Goal: Transaction & Acquisition: Purchase product/service

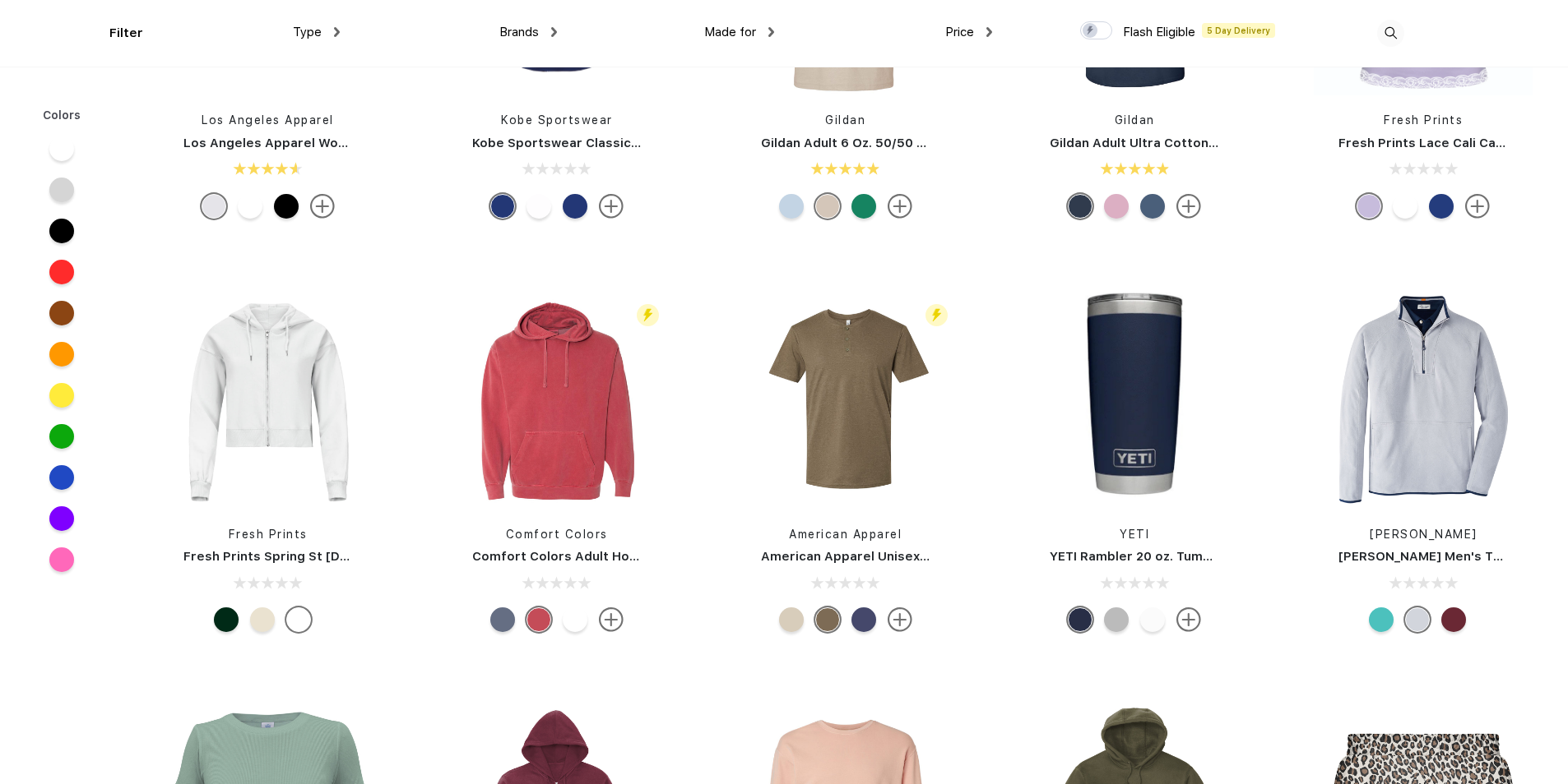
scroll to position [6496, 0]
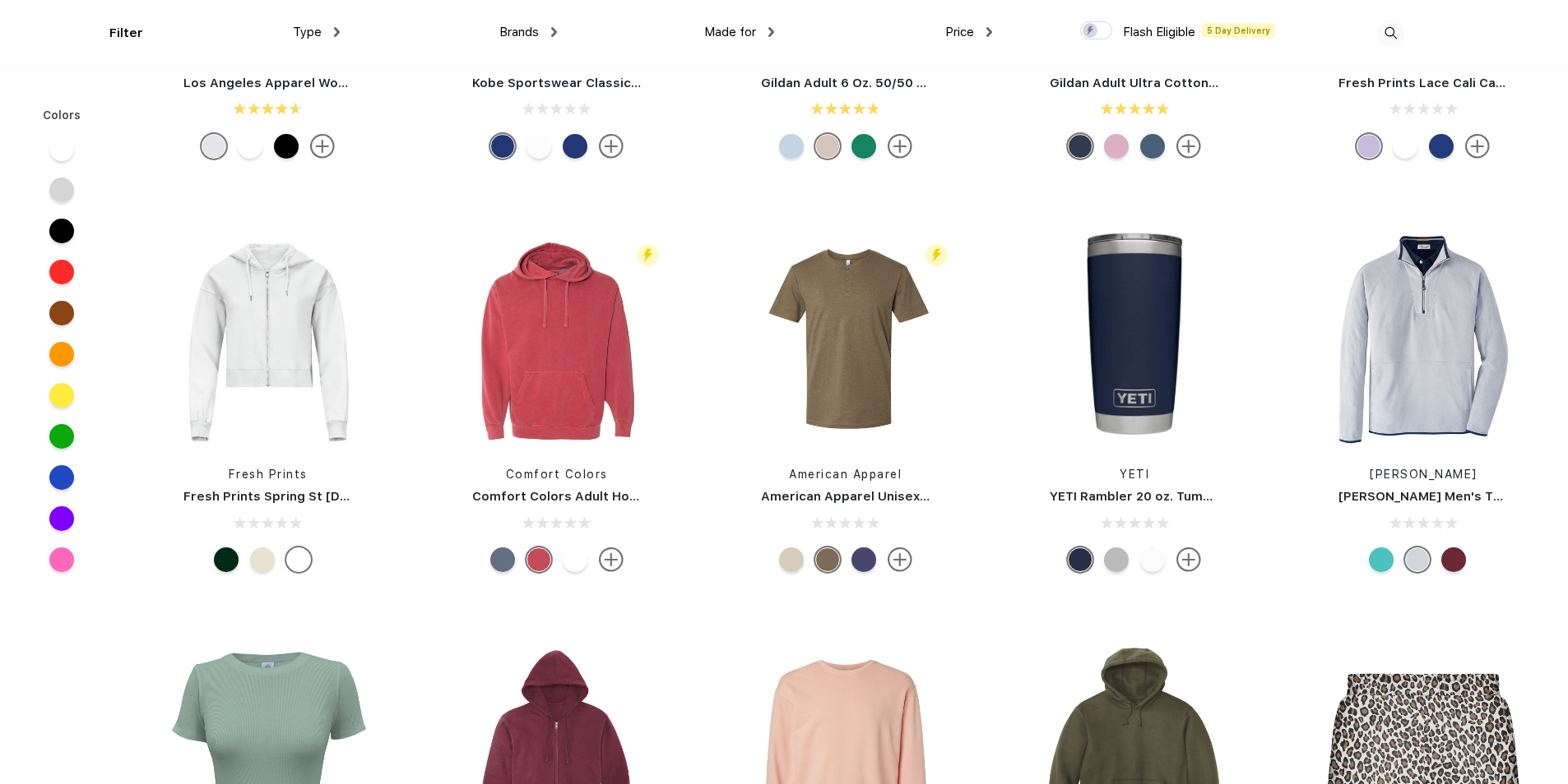
click at [316, 33] on span "Type" at bounding box center [307, 32] width 29 height 15
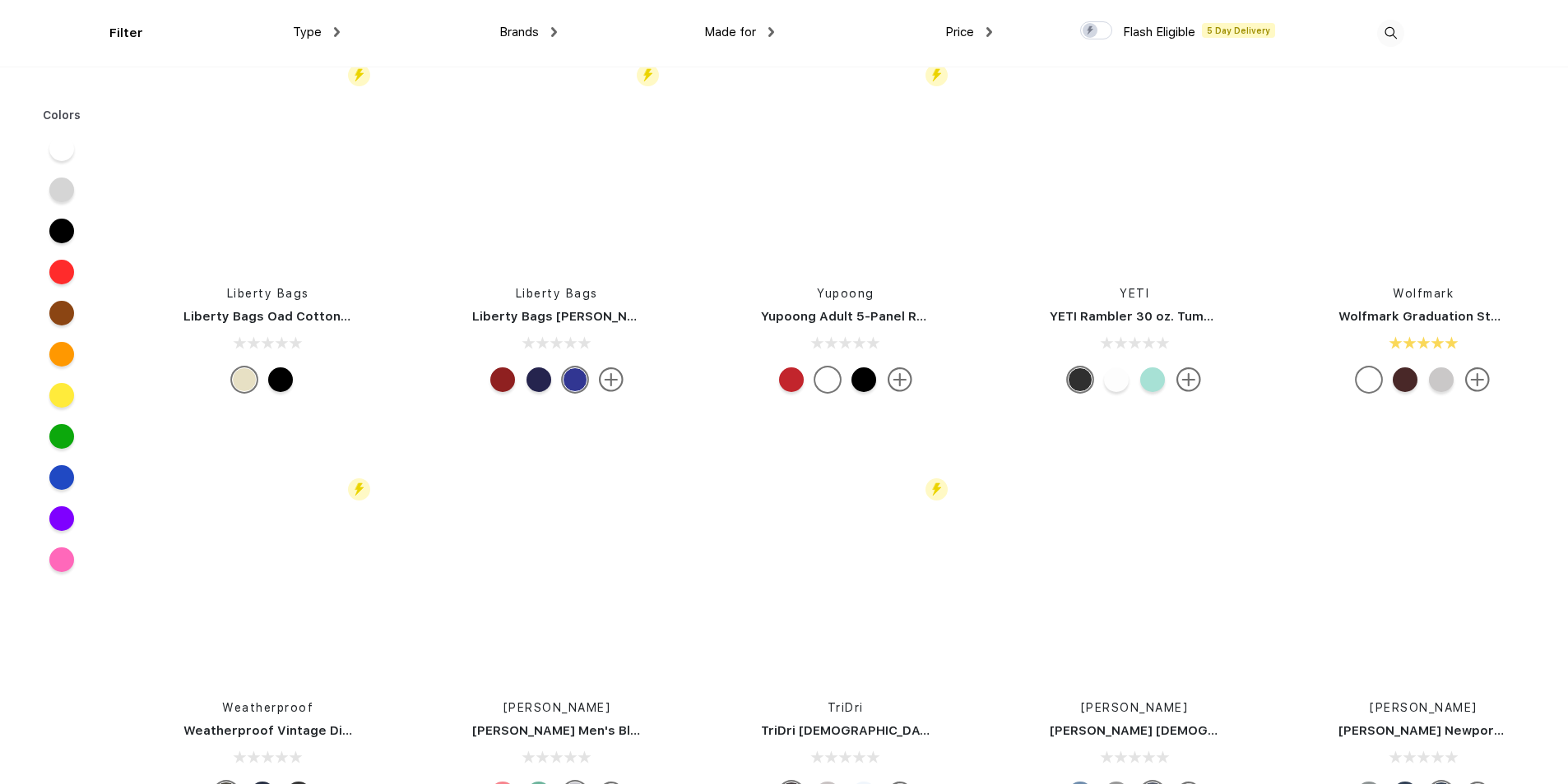
scroll to position [15868, 0]
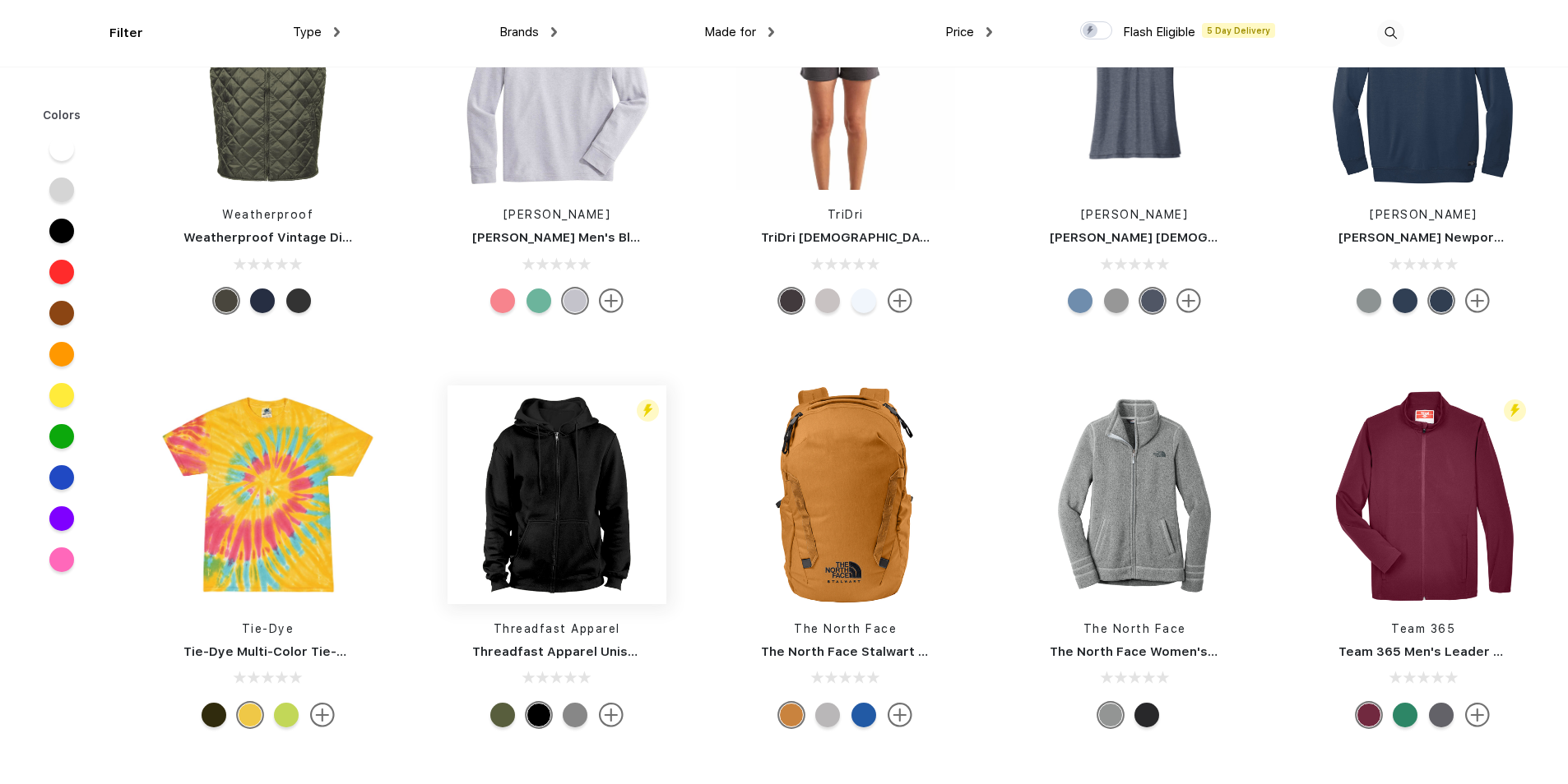
click at [582, 470] on img at bounding box center [557, 495] width 219 height 219
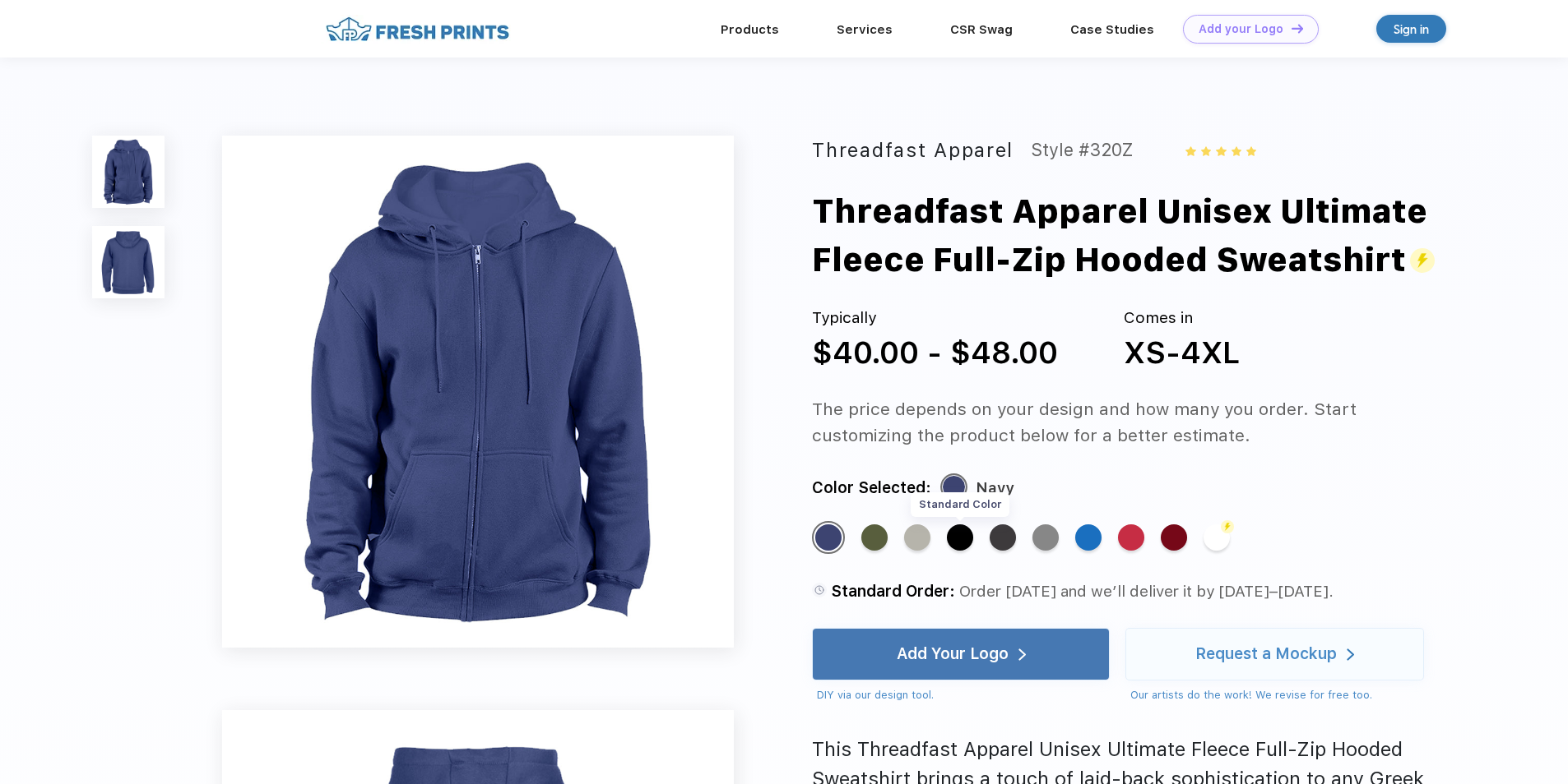
click at [964, 531] on div "Standard Color" at bounding box center [960, 538] width 26 height 26
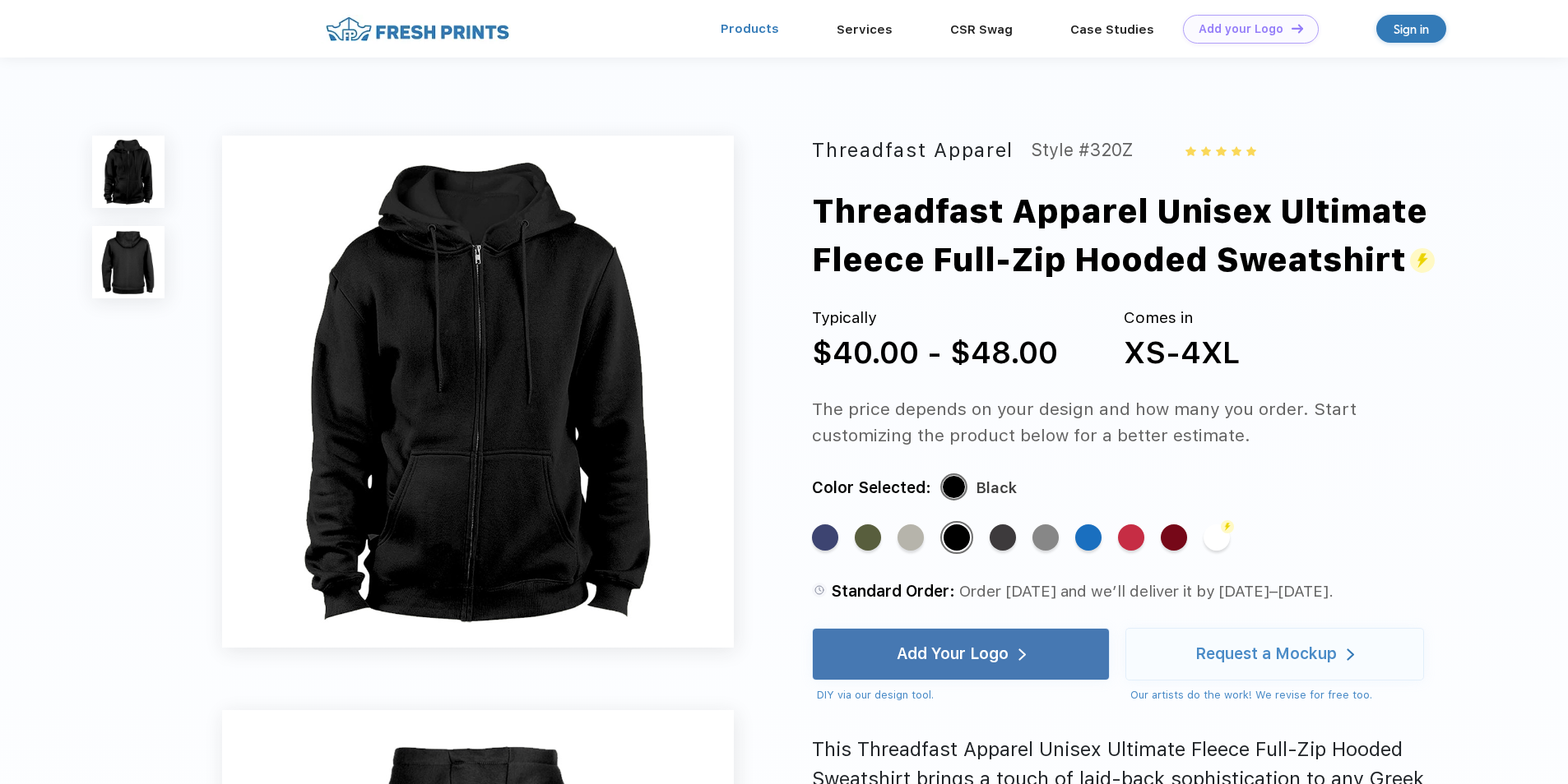
click at [761, 33] on link "Products" at bounding box center [750, 29] width 59 height 15
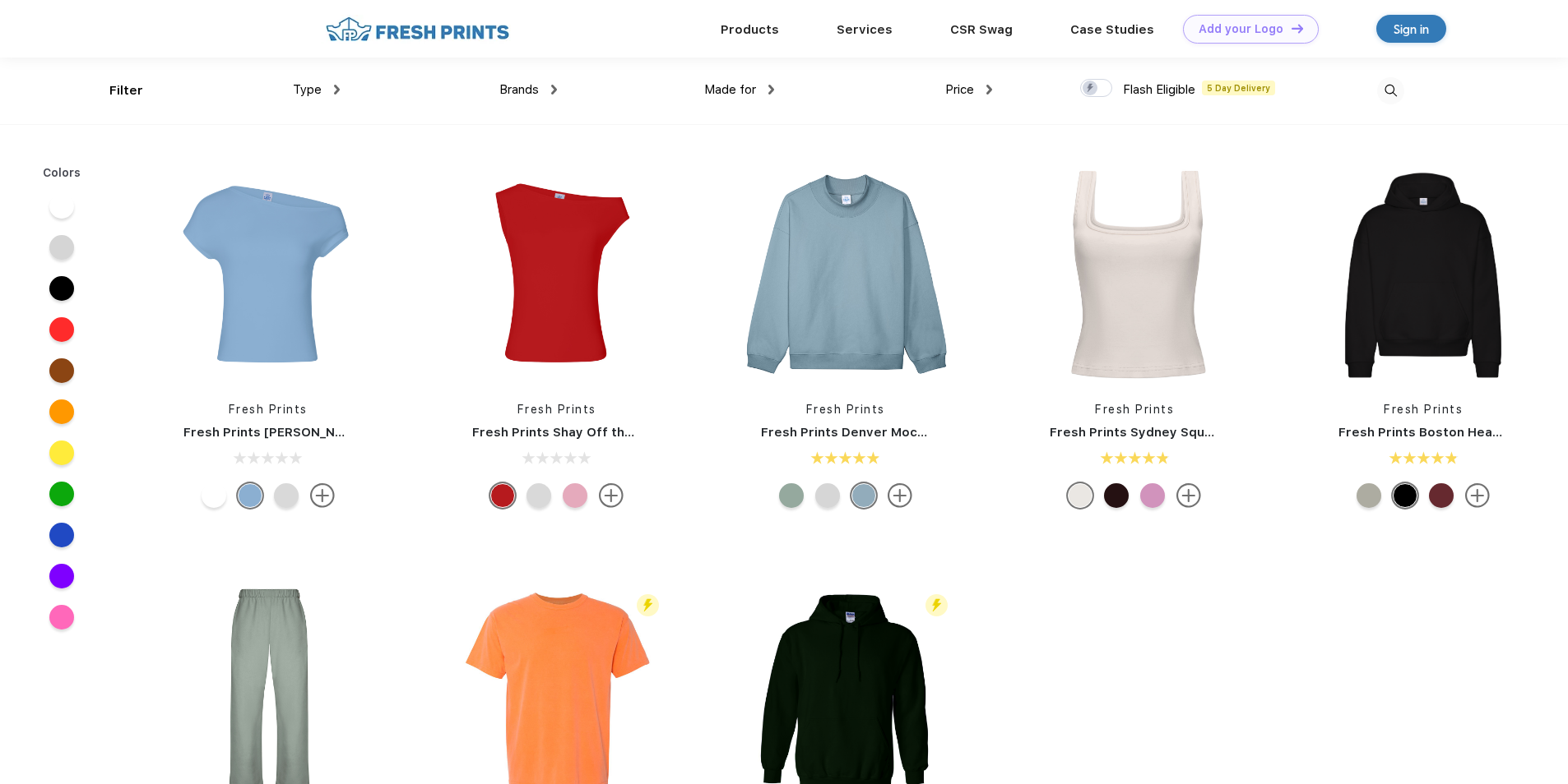
scroll to position [1, 0]
click at [325, 89] on div "Type" at bounding box center [316, 89] width 47 height 19
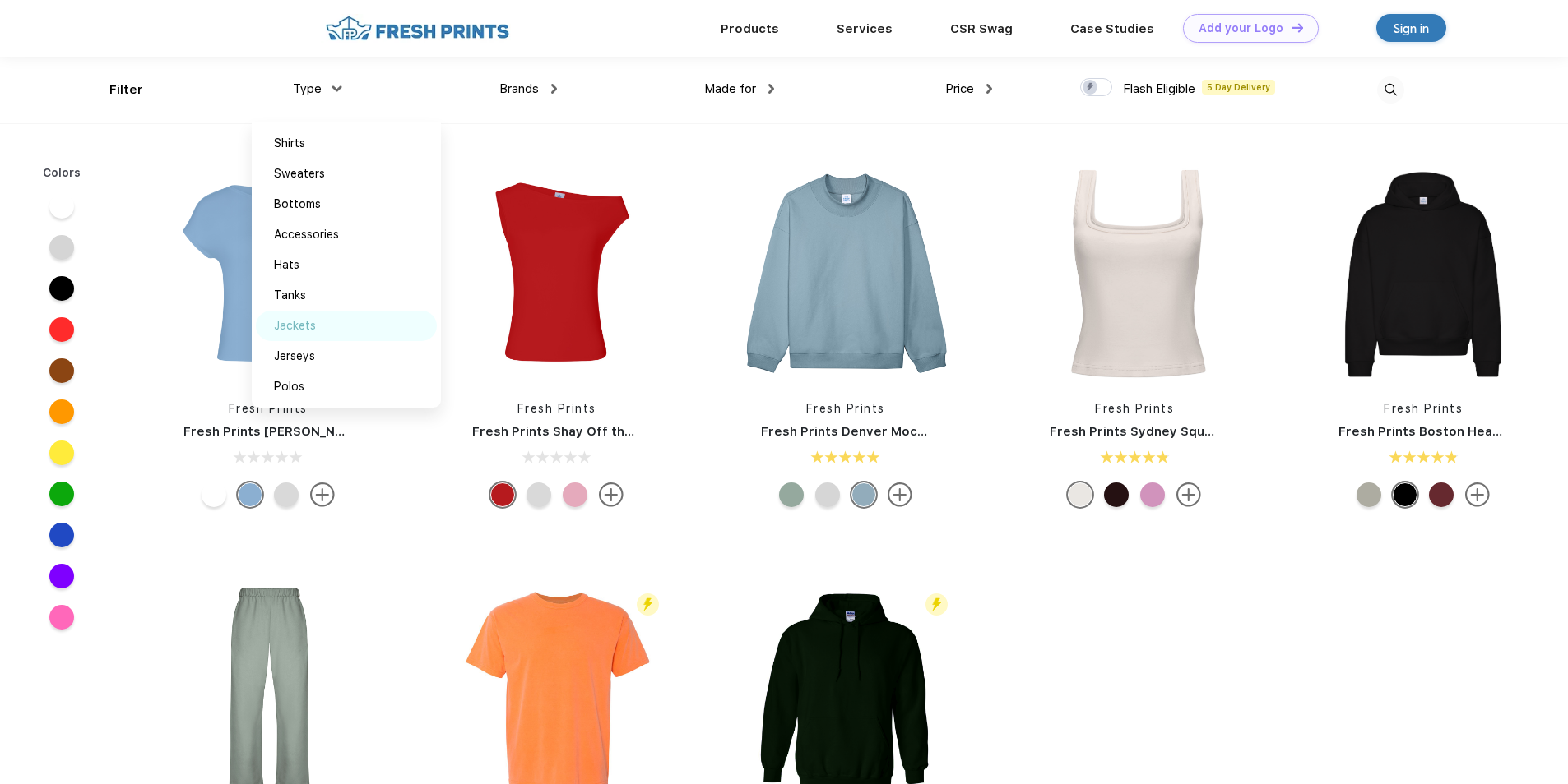
click at [304, 323] on div "Jackets" at bounding box center [295, 325] width 42 height 18
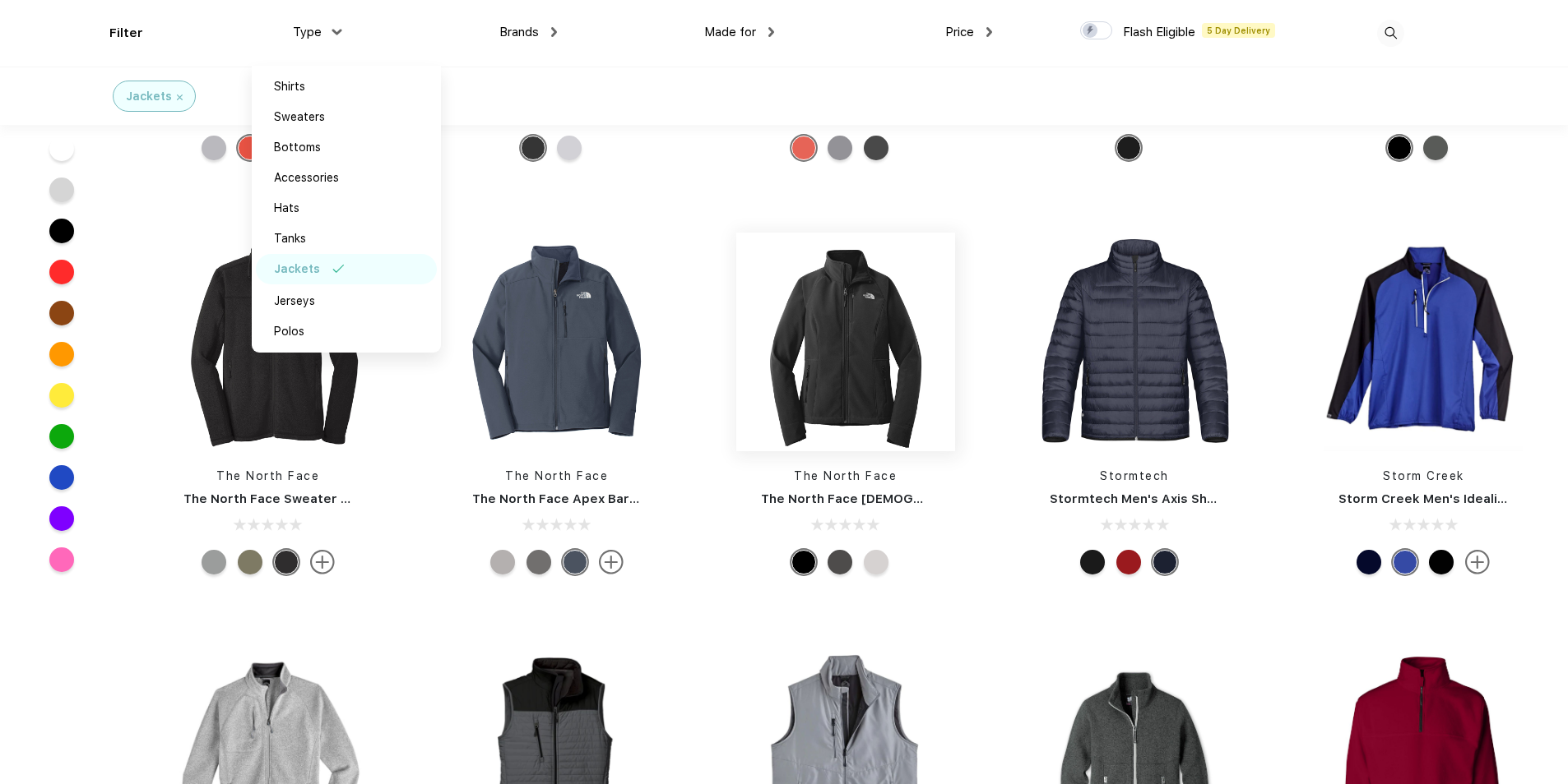
scroll to position [5673, 0]
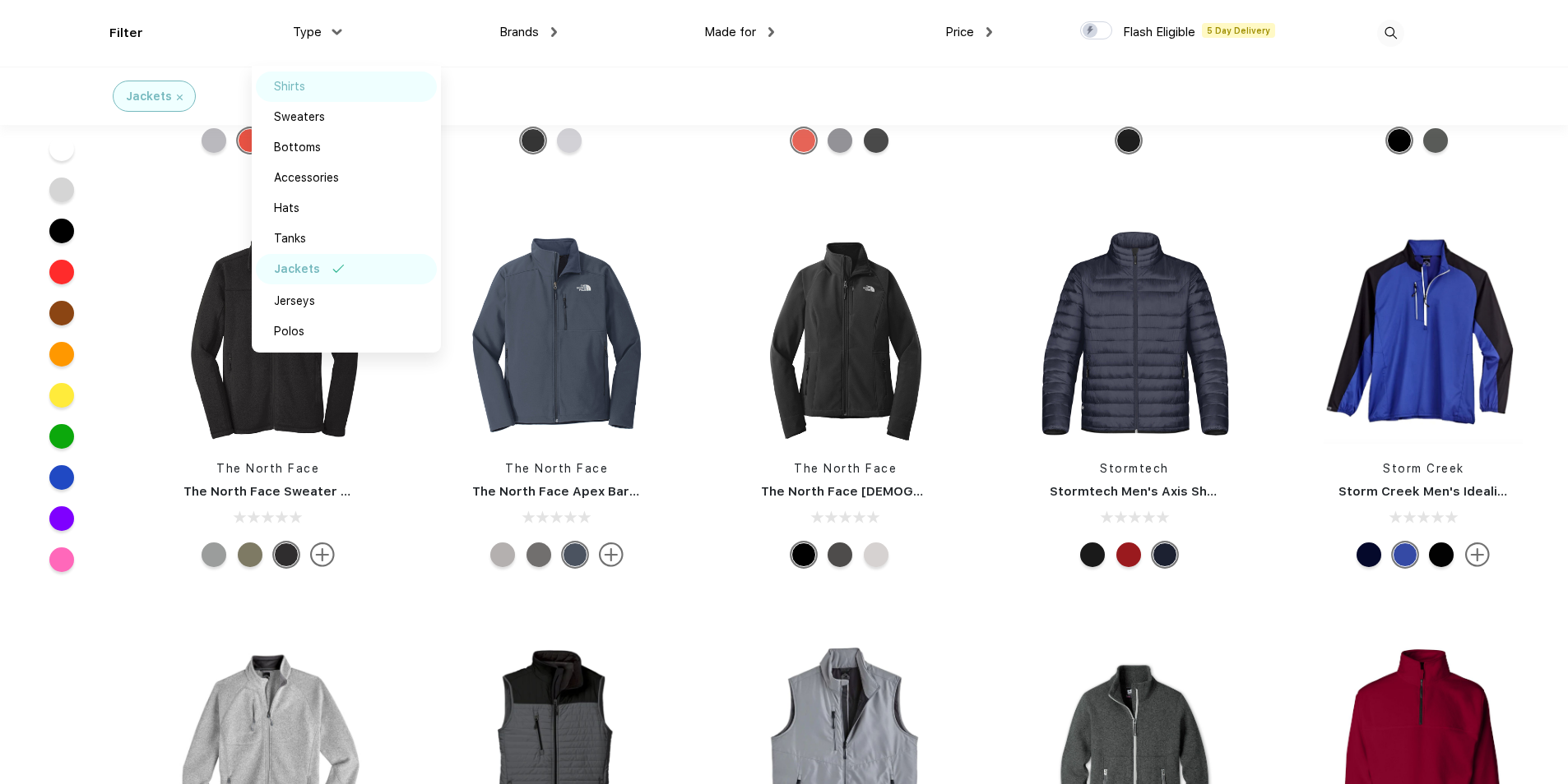
click at [302, 90] on div "Shirts" at bounding box center [290, 87] width 32 height 18
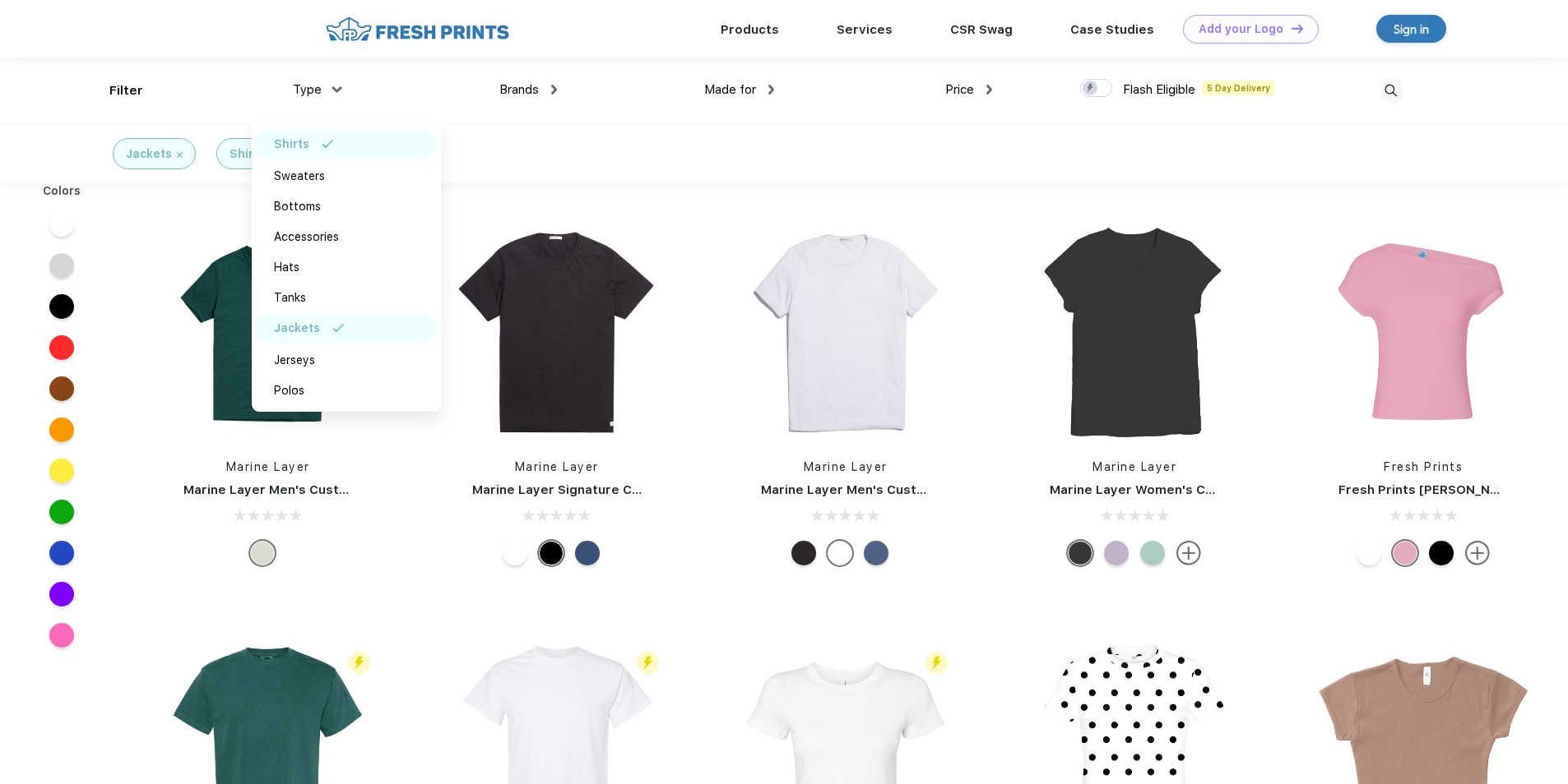
click at [1395, 90] on img at bounding box center [1390, 90] width 27 height 27
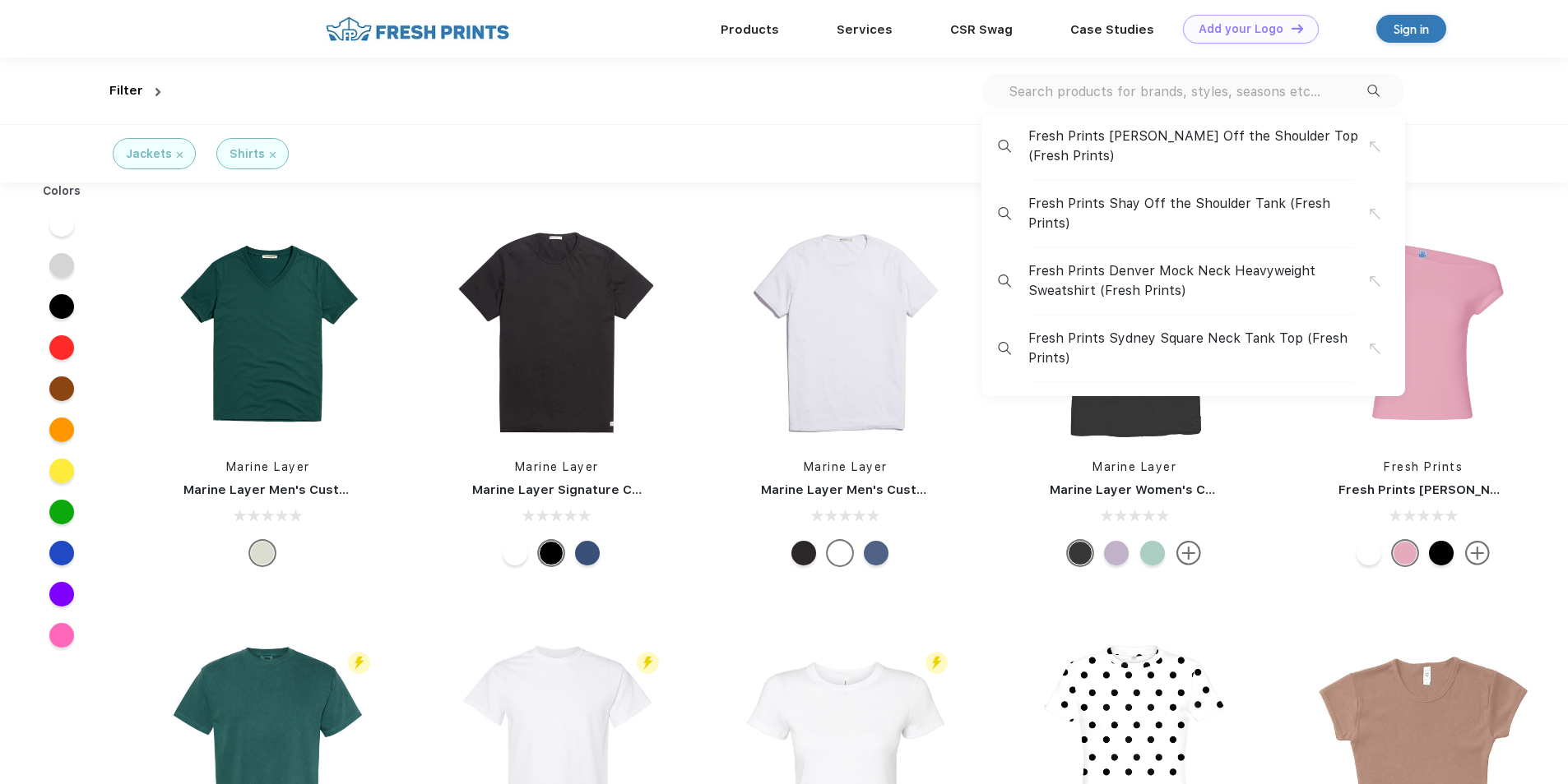
click at [1253, 93] on input "text" at bounding box center [1186, 90] width 360 height 18
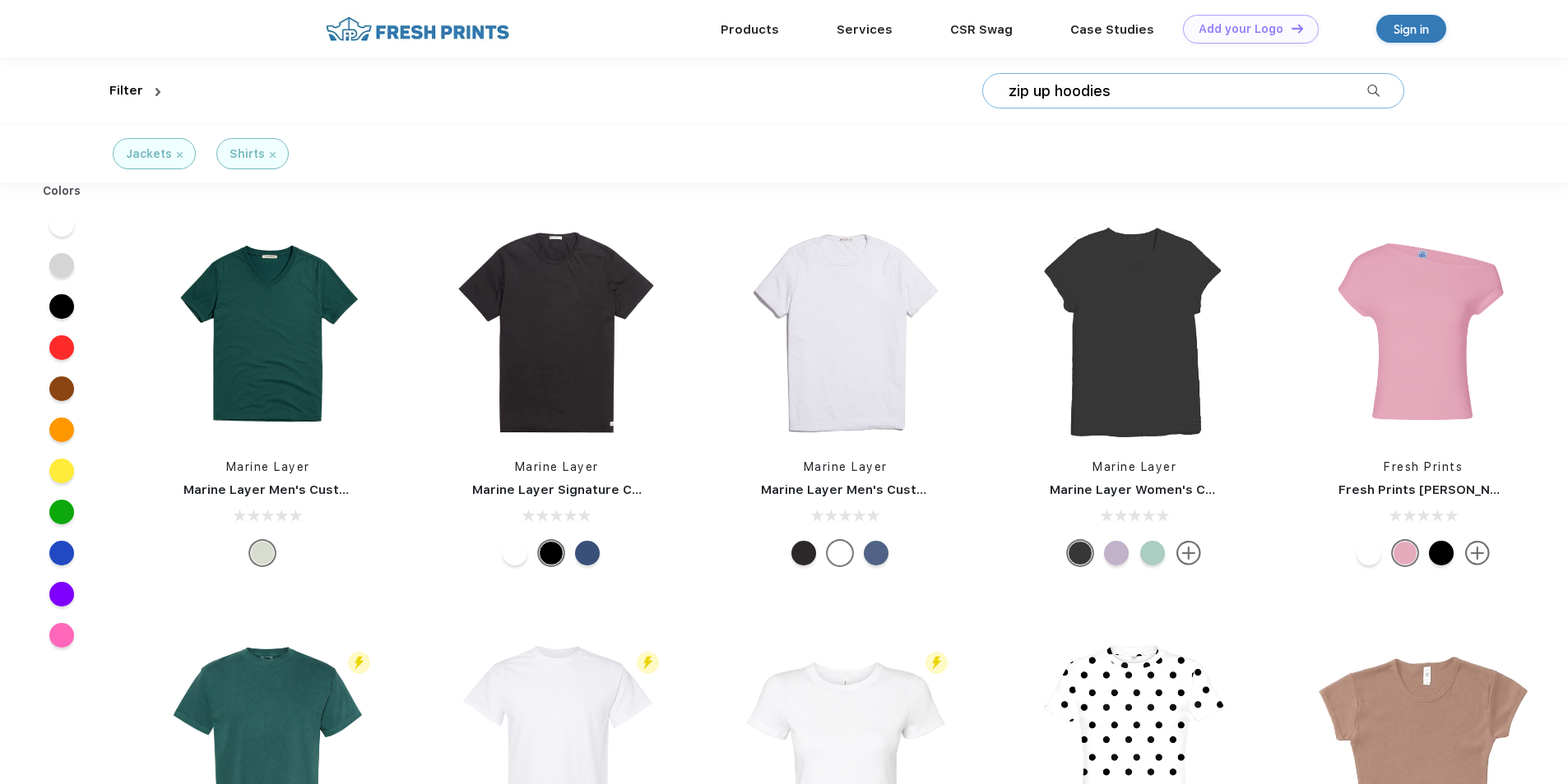
type input "zip up hoodies"
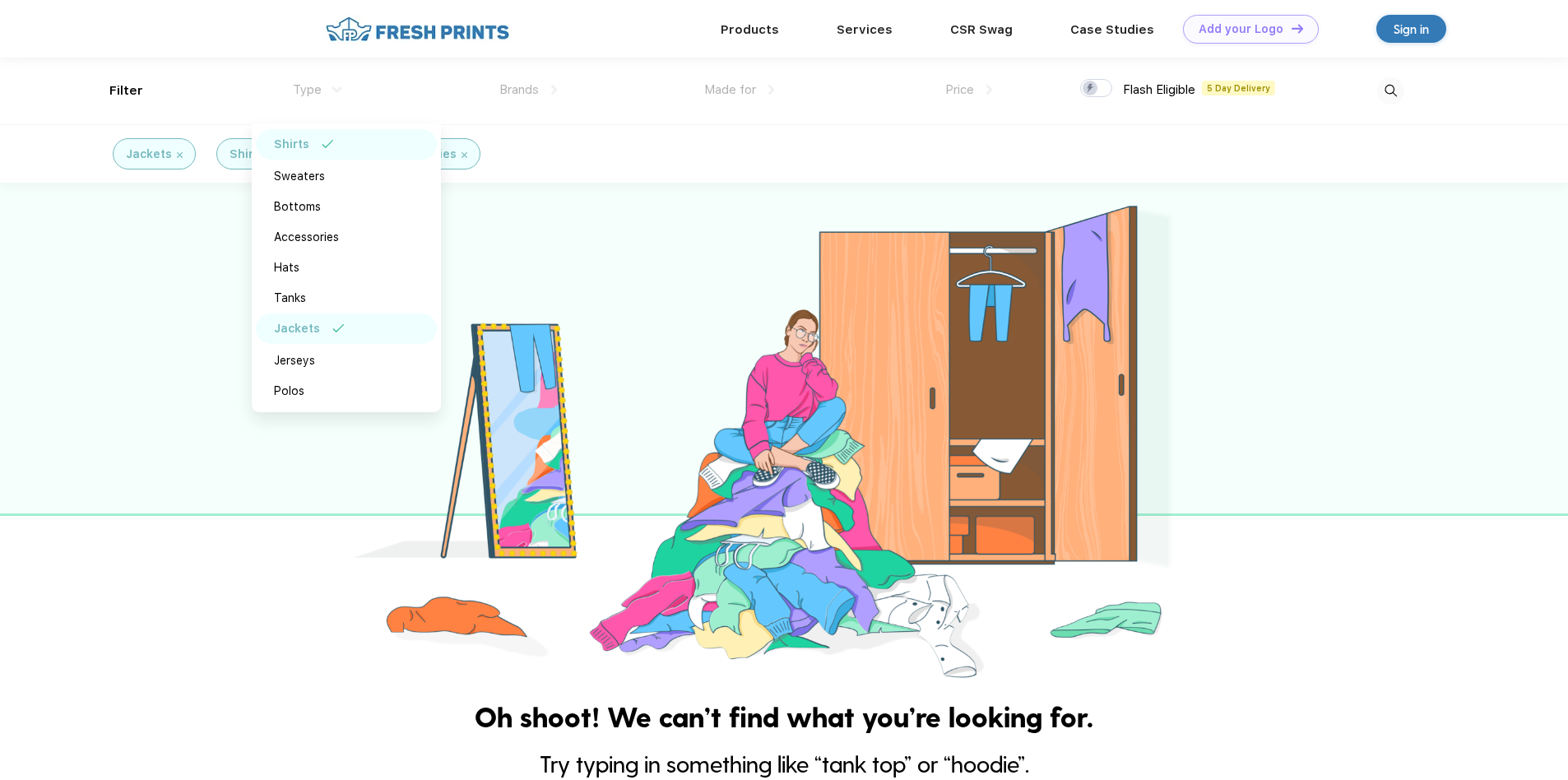
click at [172, 153] on div "Jackets" at bounding box center [154, 154] width 57 height 18
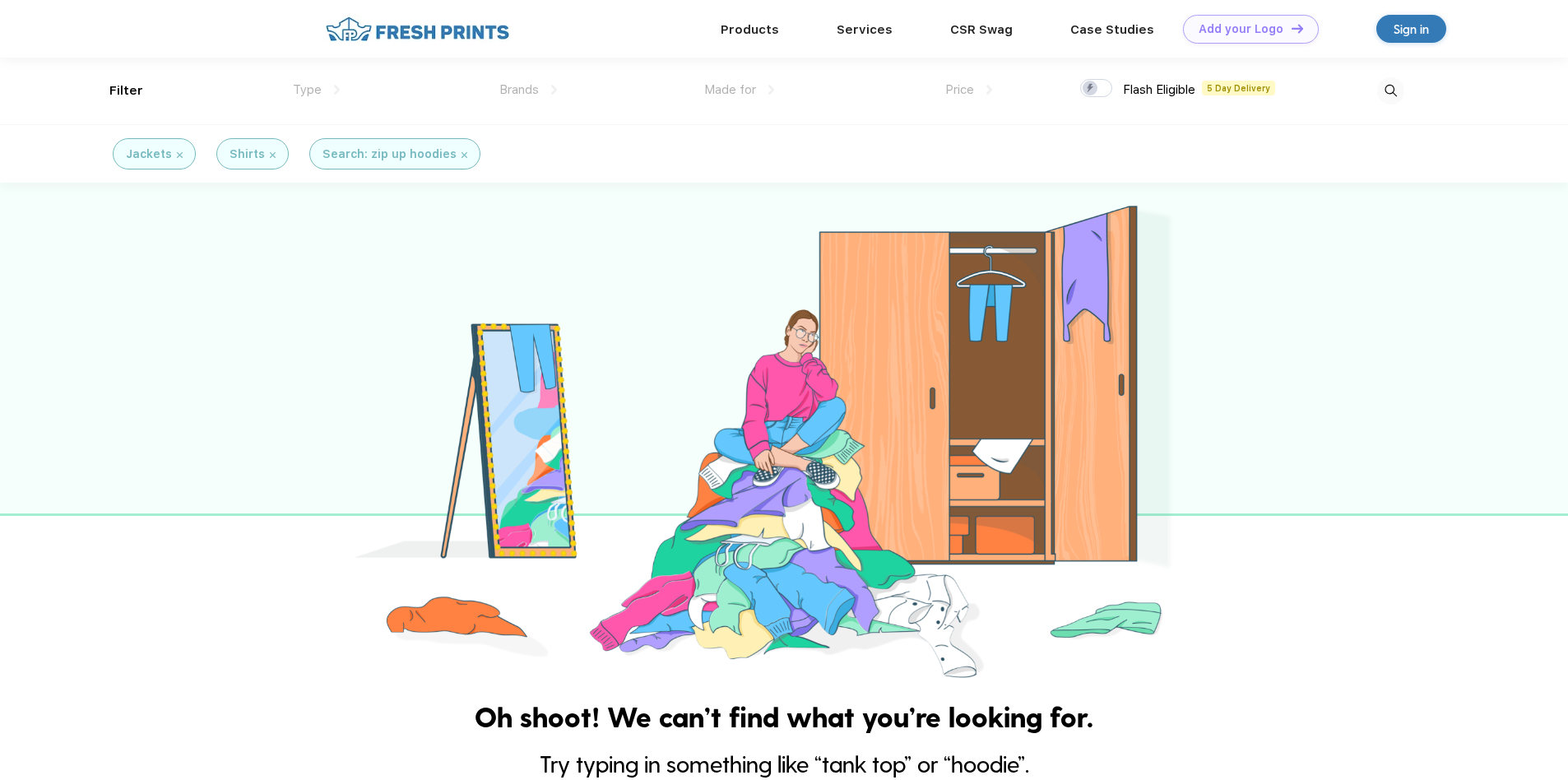
click at [461, 155] on div "Search: zip up hoodies" at bounding box center [395, 154] width 171 height 32
click at [451, 155] on div "Search: zip up hoodies" at bounding box center [395, 154] width 145 height 18
click at [458, 153] on div "Search: zip up hoodies" at bounding box center [395, 154] width 171 height 32
click at [462, 153] on img at bounding box center [465, 155] width 6 height 6
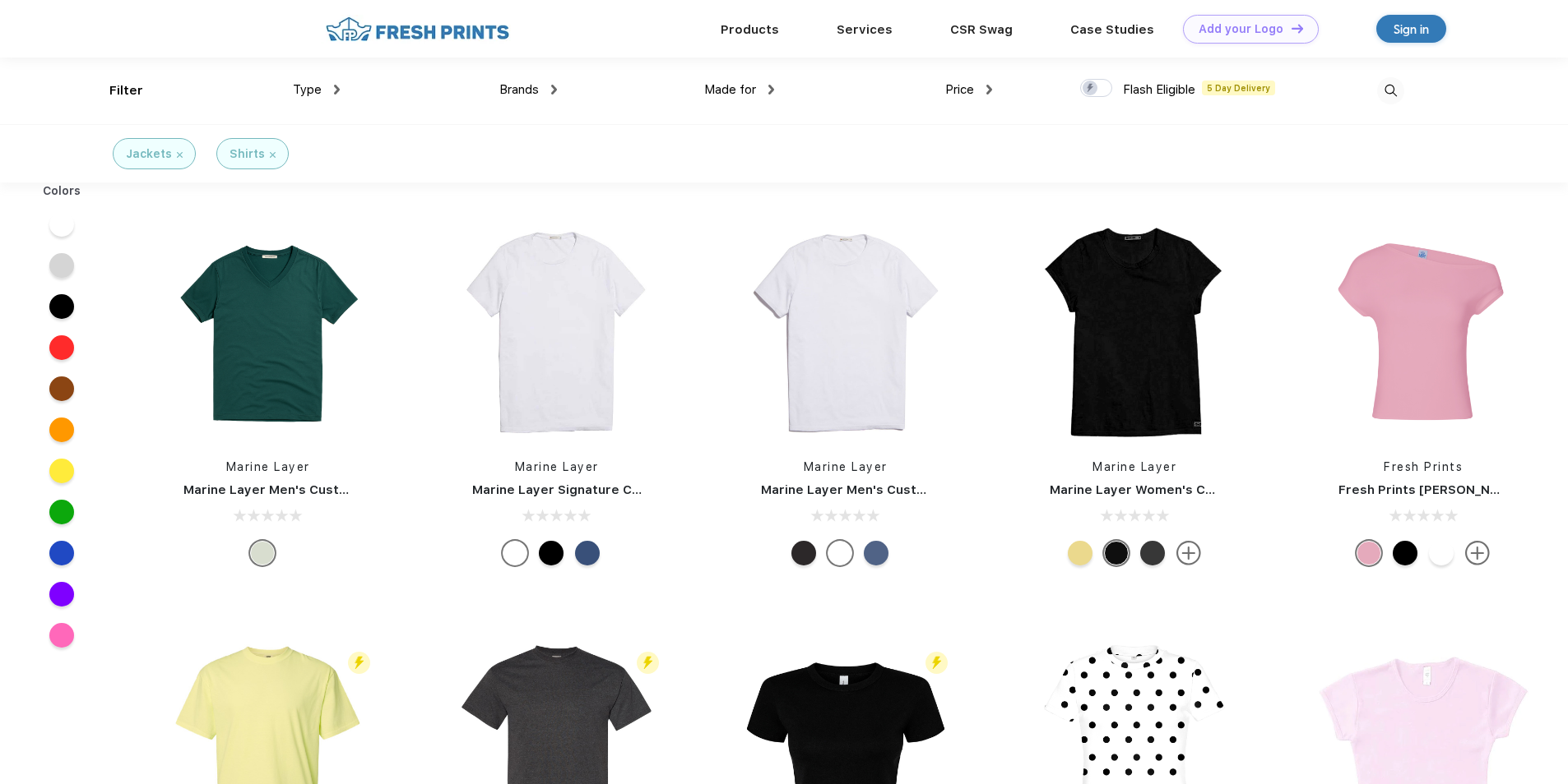
click at [270, 155] on img at bounding box center [272, 155] width 6 height 6
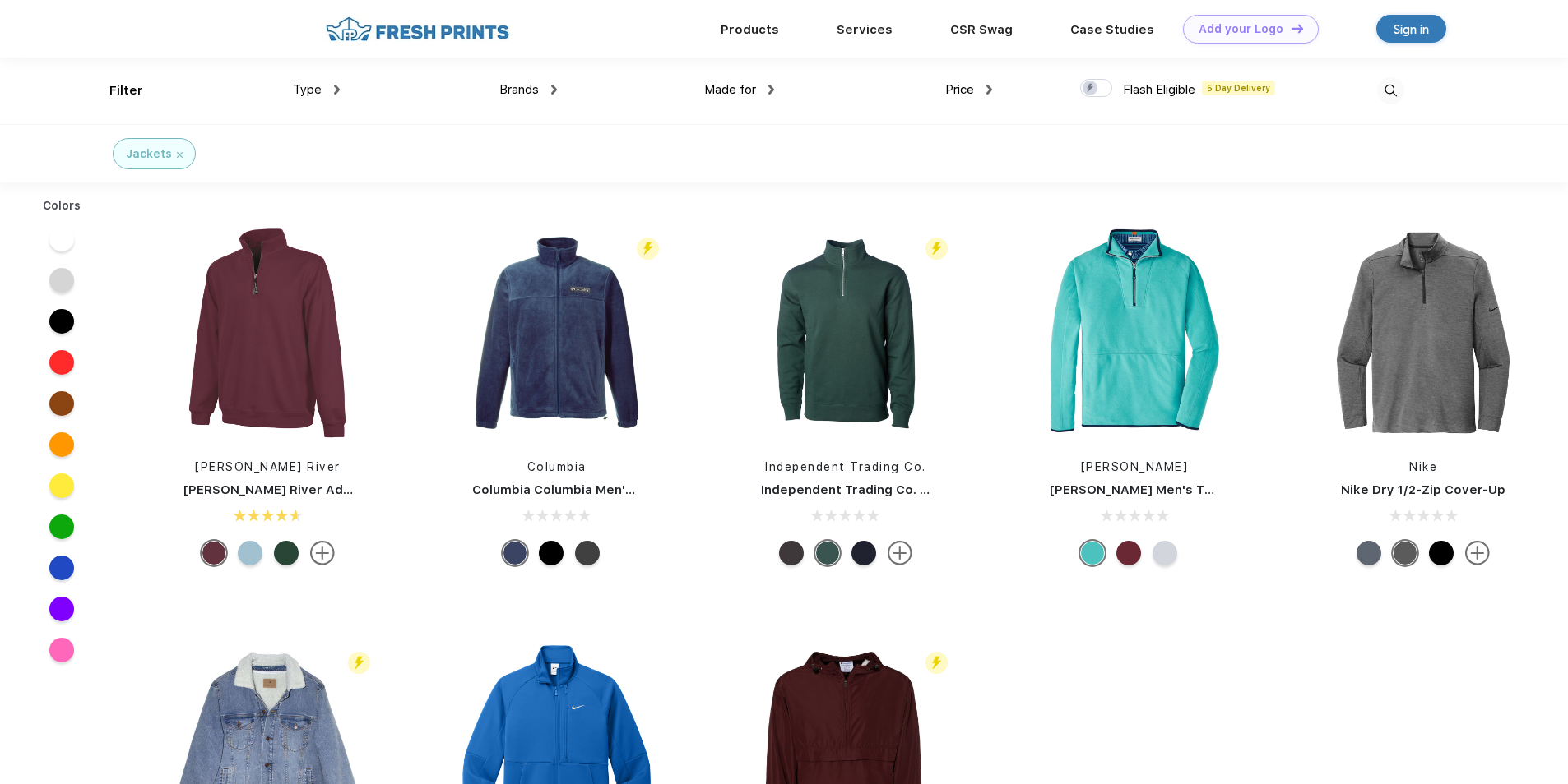
click at [177, 156] on img at bounding box center [180, 155] width 6 height 6
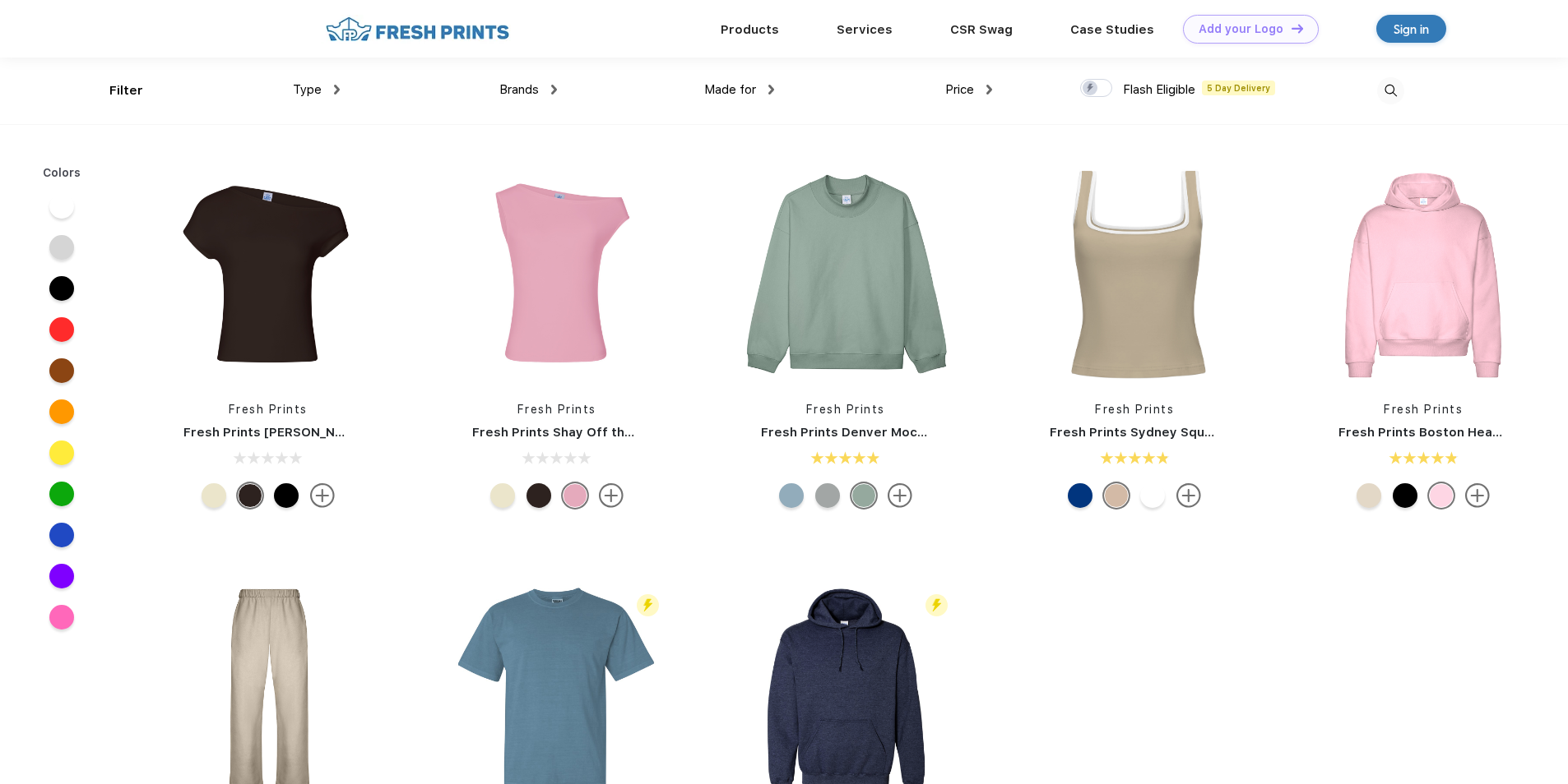
click at [556, 86] on img at bounding box center [554, 89] width 6 height 10
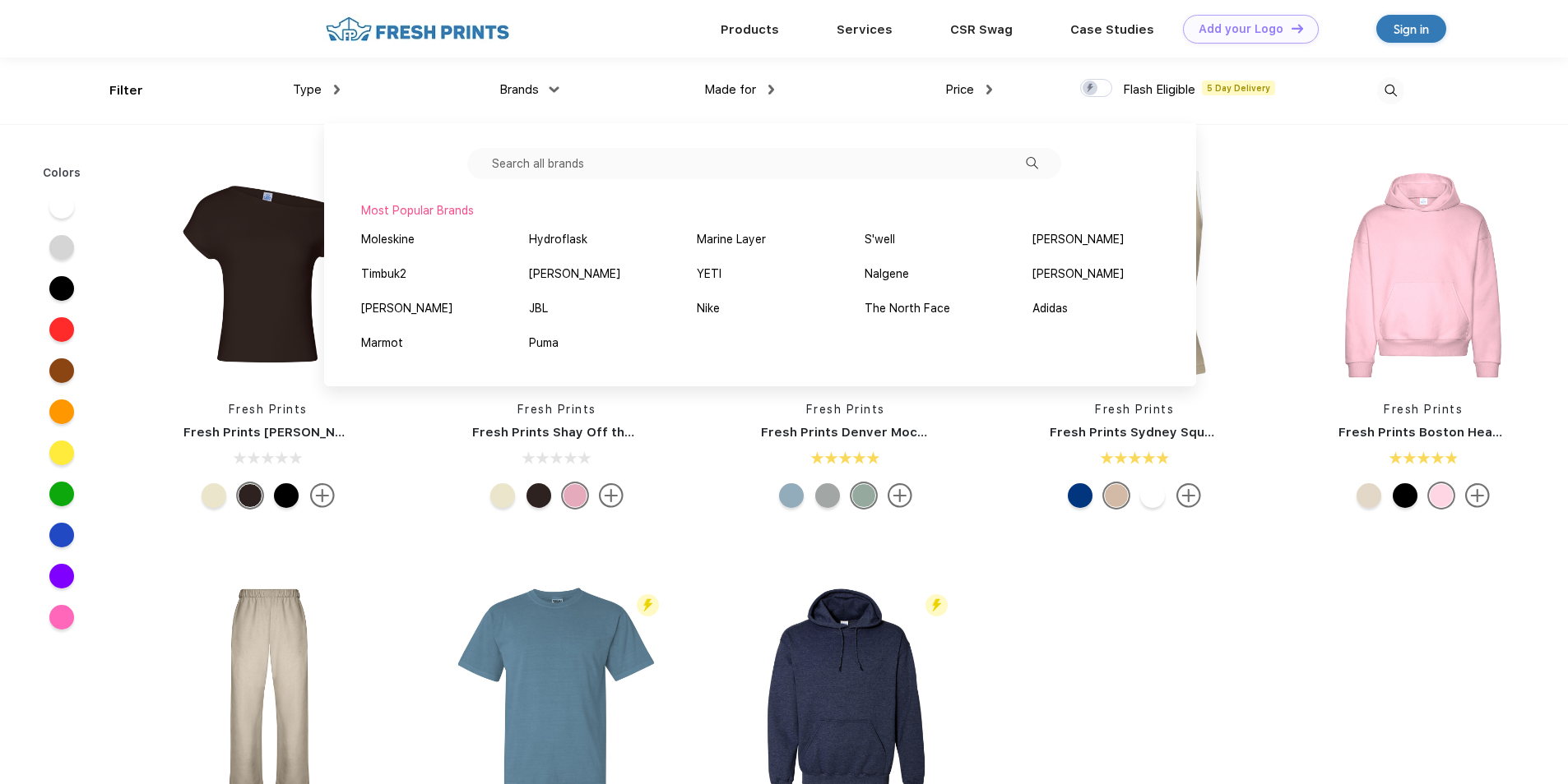
click at [236, 30] on div "Products Services CSR Swag Case Studies Natural Light Newman's Own Add your Log…" at bounding box center [784, 29] width 1568 height 58
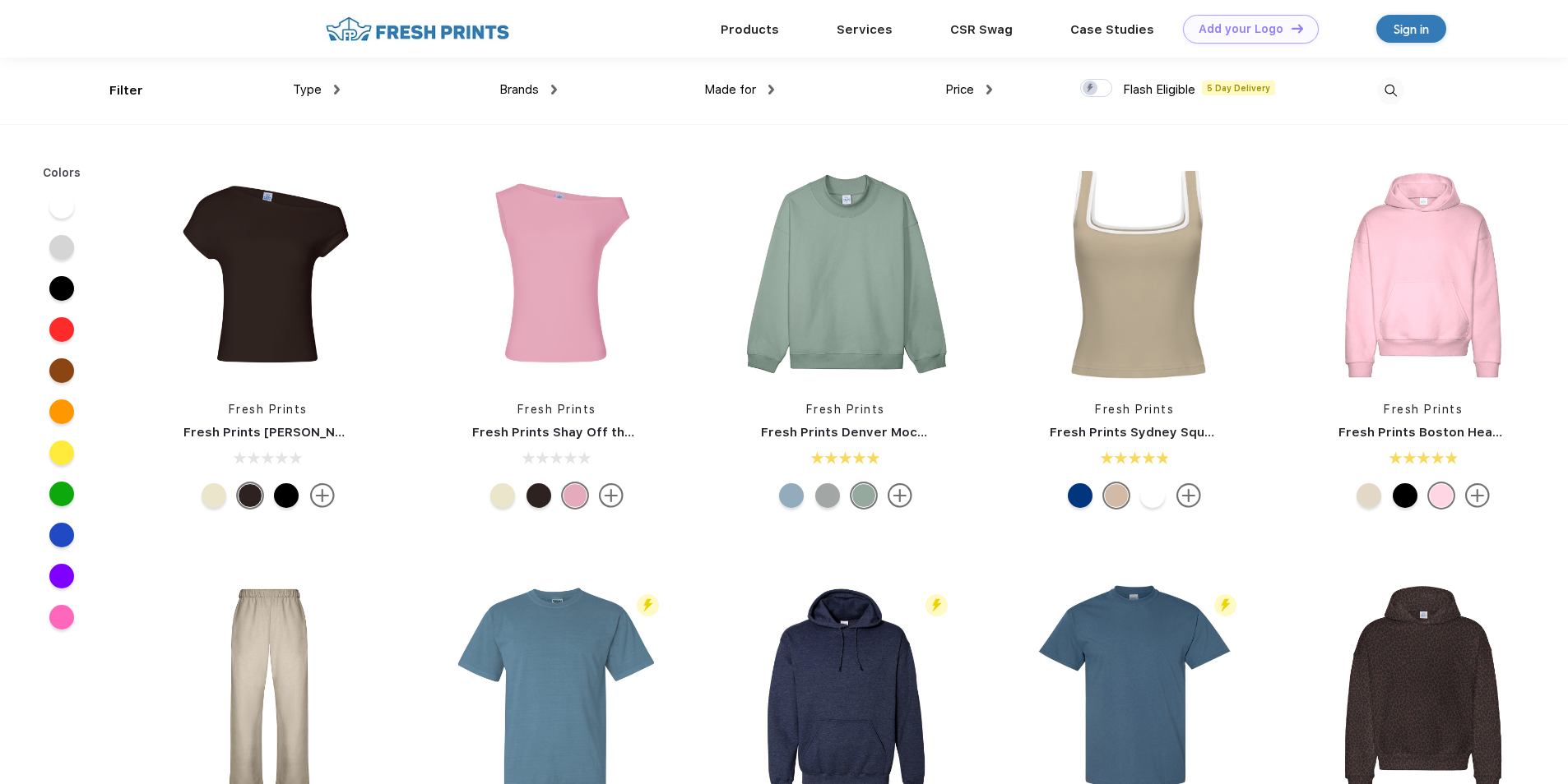
click at [772, 85] on img at bounding box center [771, 89] width 6 height 10
click at [717, 147] on div "Unisex" at bounding box center [703, 144] width 35 height 18
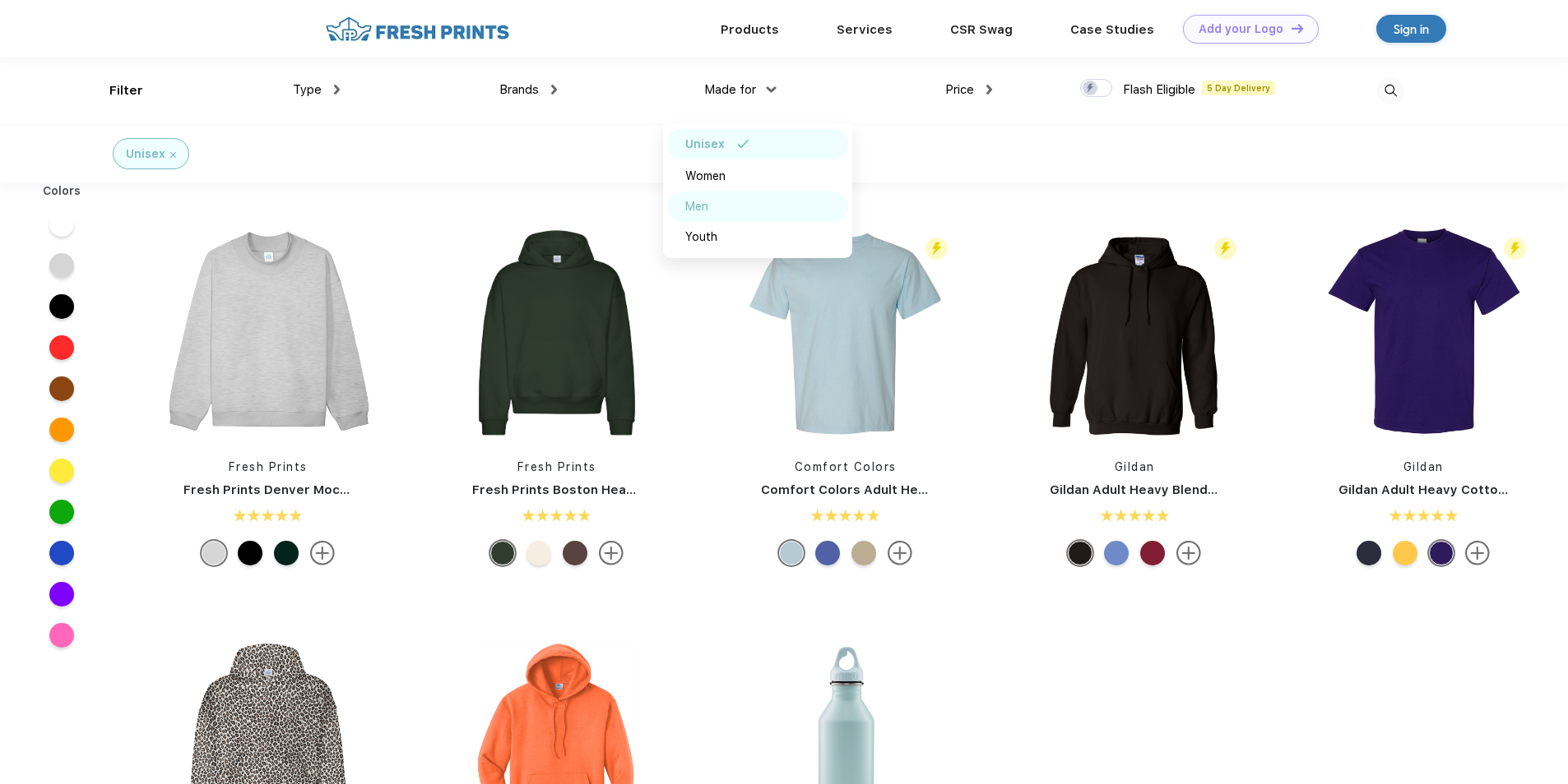
click at [713, 198] on div "Men" at bounding box center [757, 206] width 181 height 31
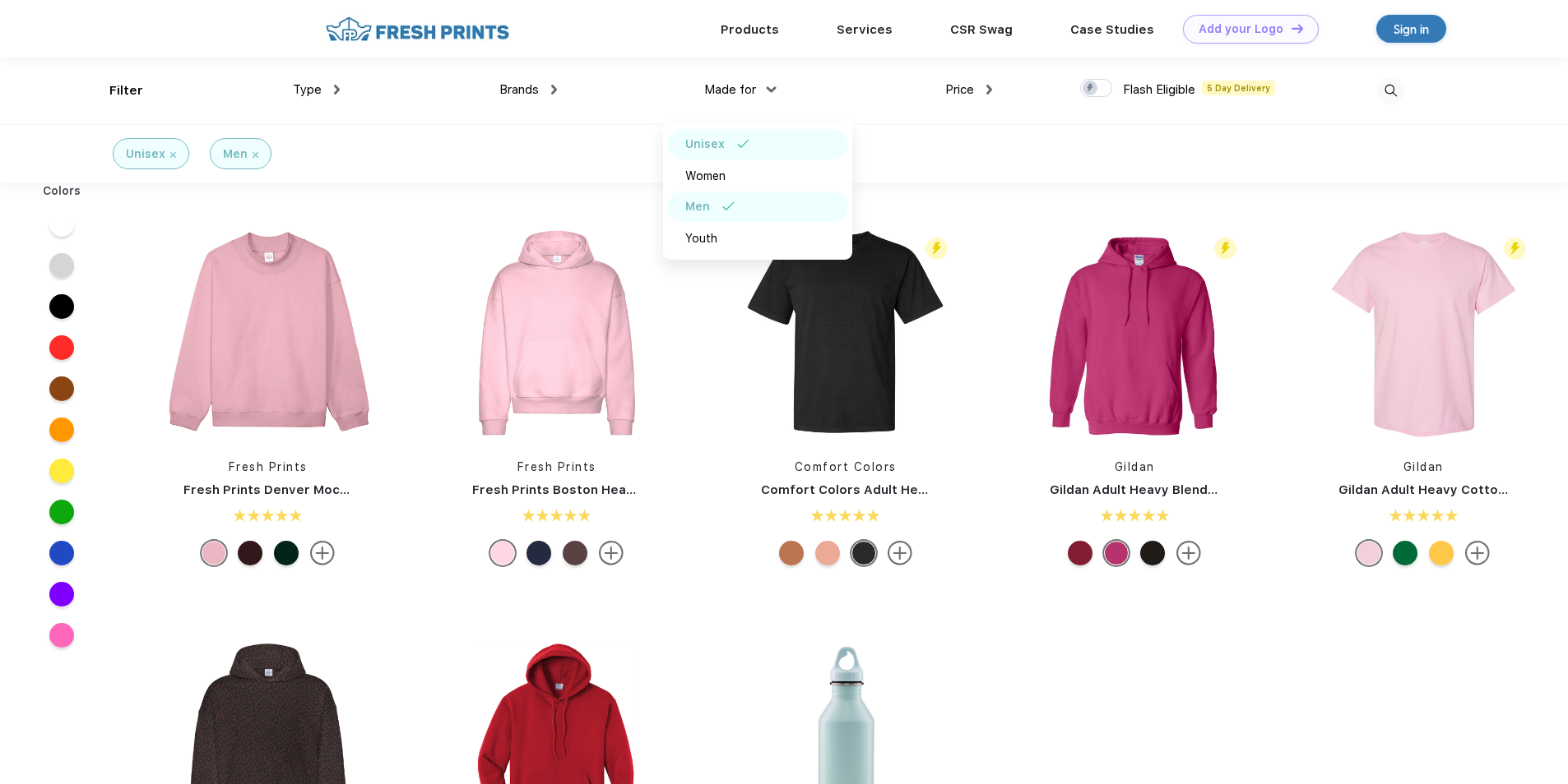
click at [742, 143] on img at bounding box center [742, 144] width 12 height 8
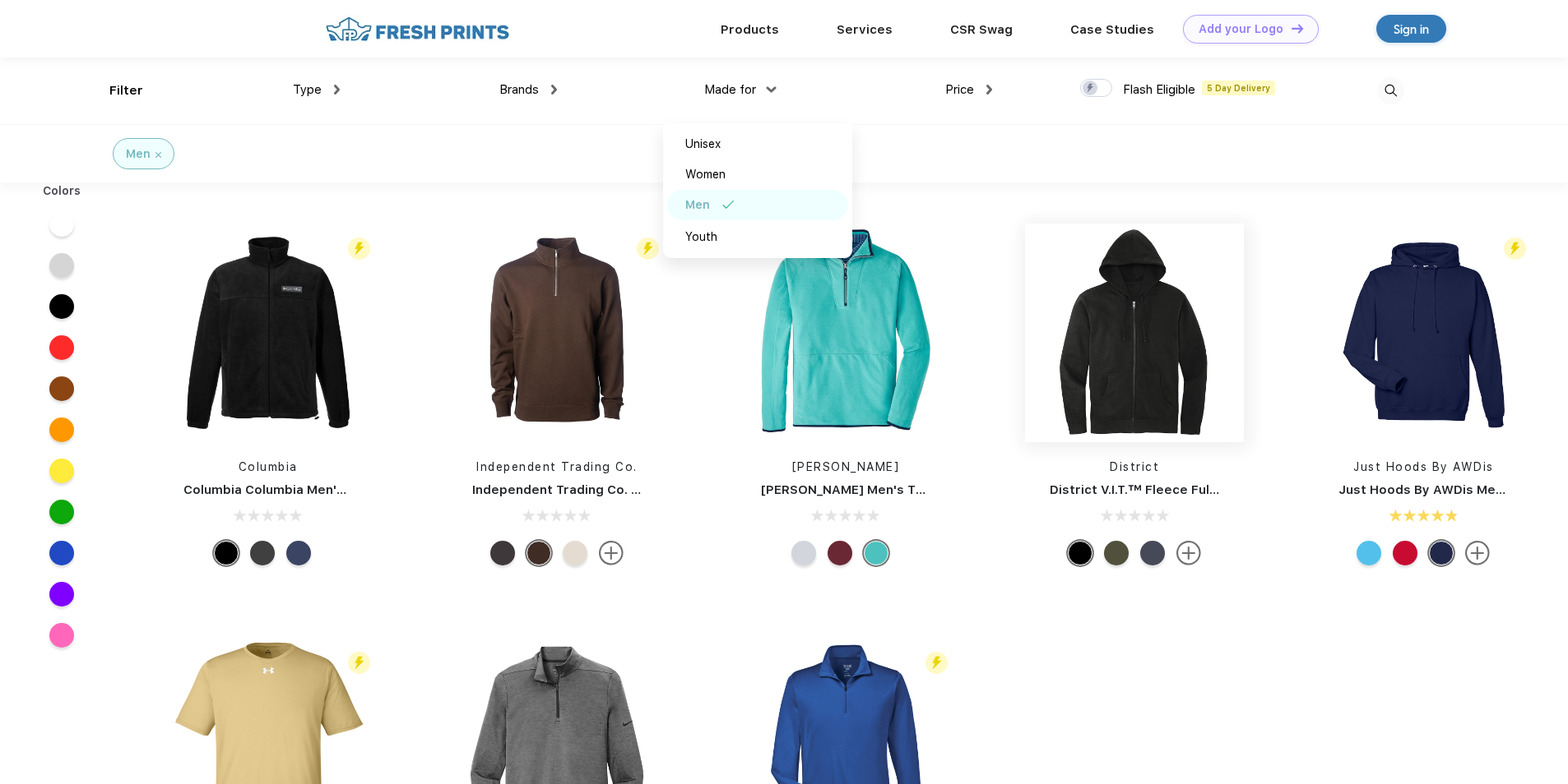
click at [1149, 364] on img at bounding box center [1134, 333] width 219 height 219
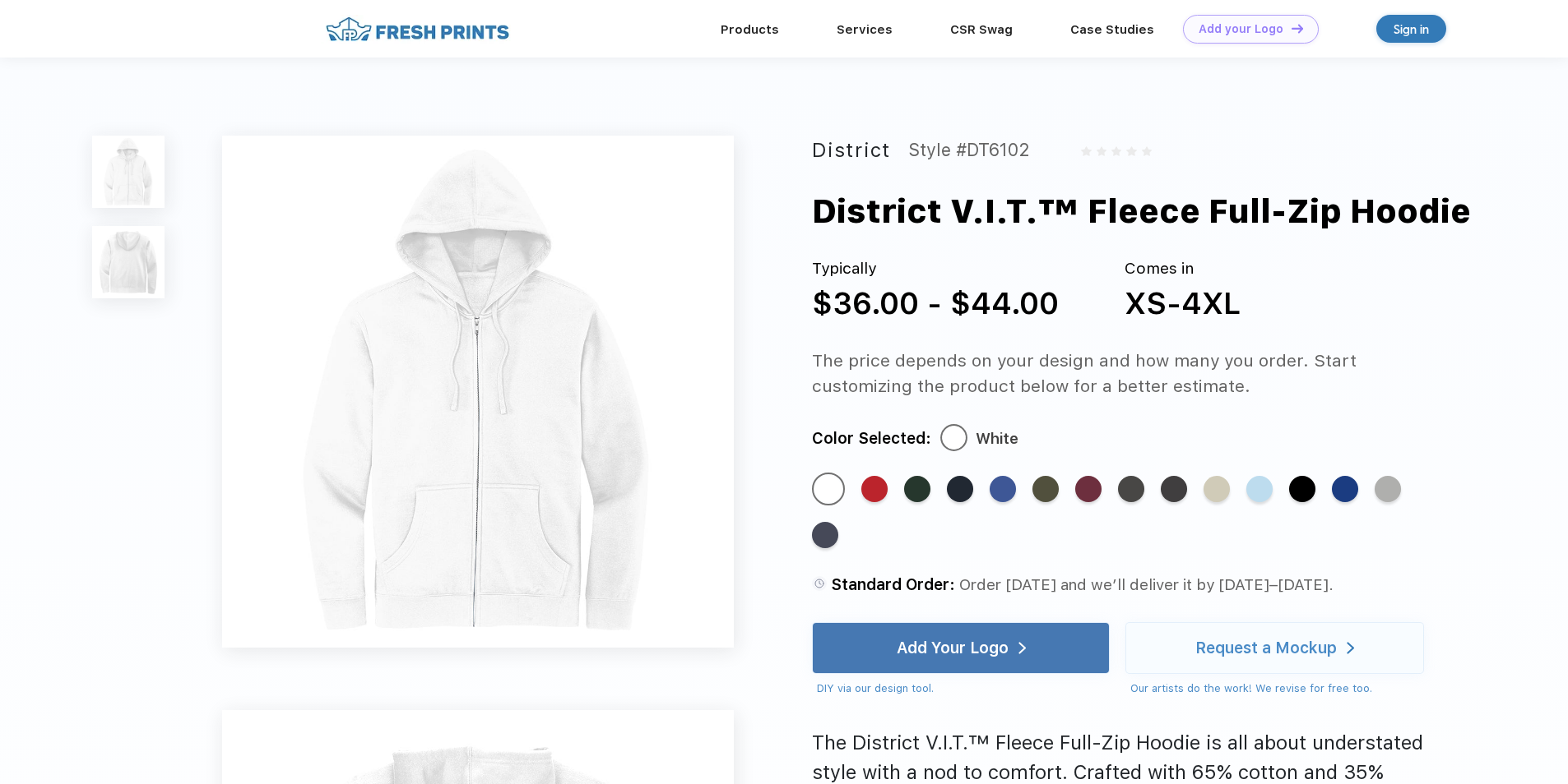
click at [518, 392] on img at bounding box center [478, 392] width 512 height 512
click at [118, 253] on img at bounding box center [129, 263] width 73 height 73
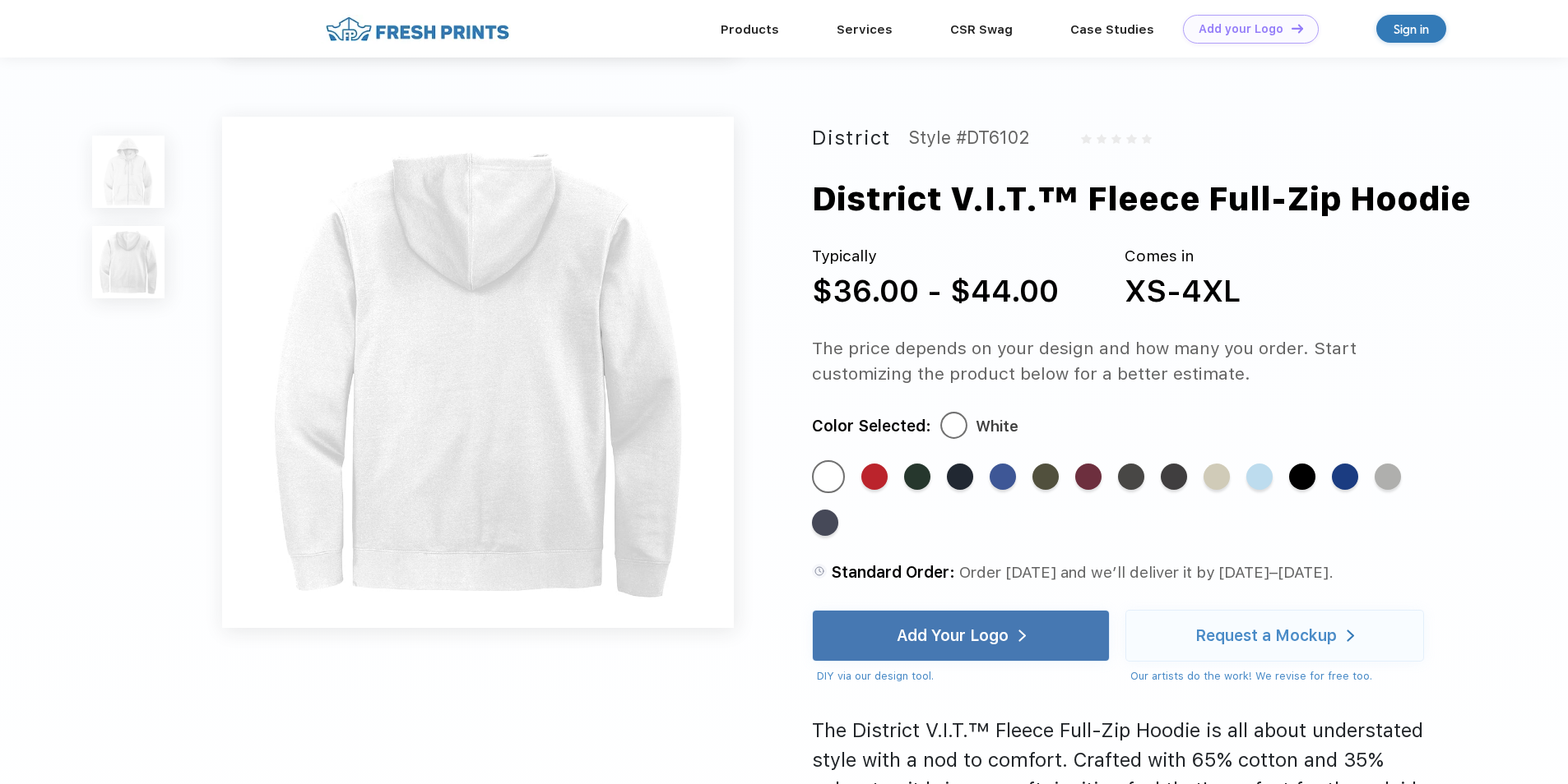
scroll to position [540, 0]
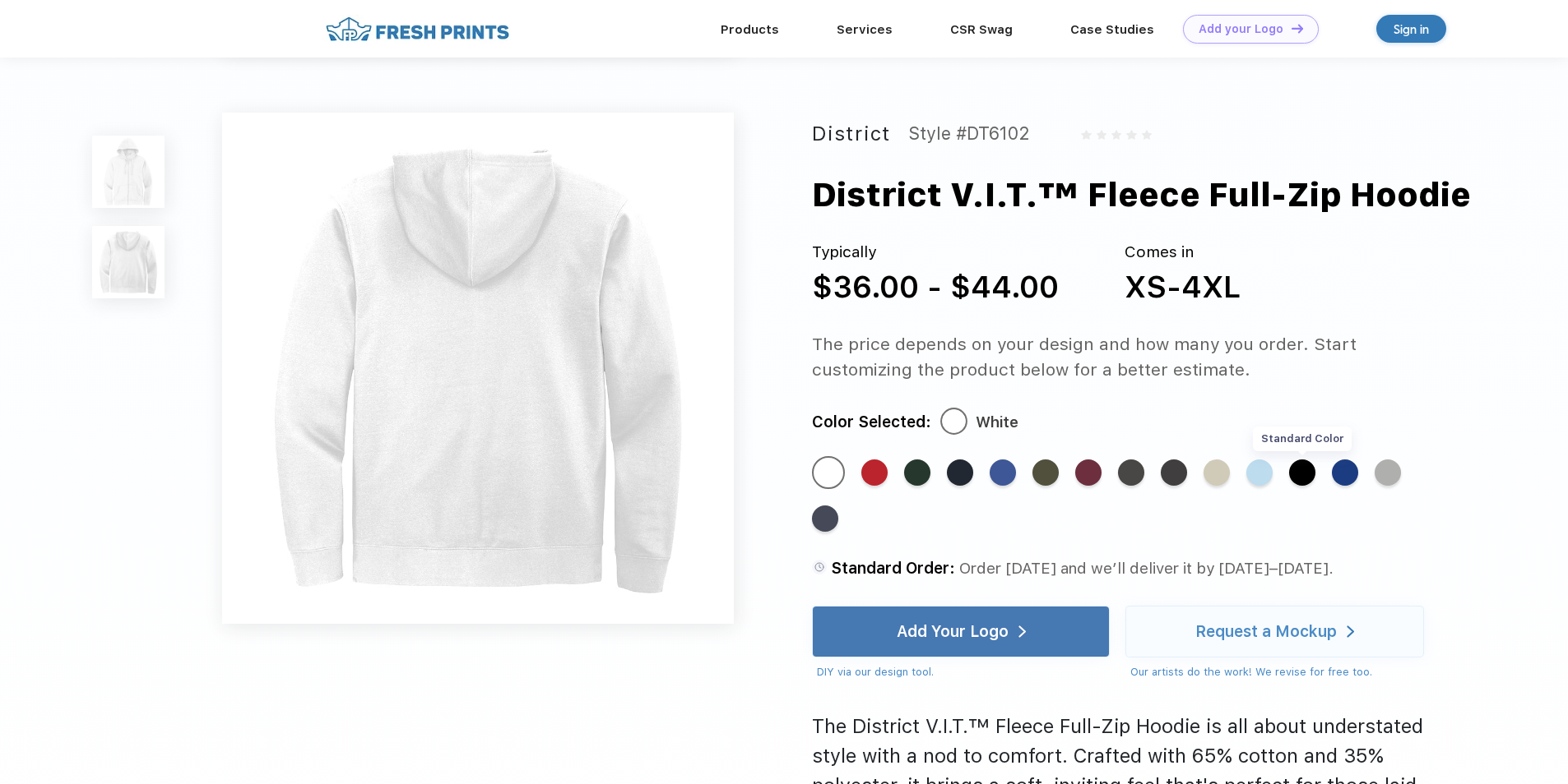
click at [1300, 472] on div "Standard Color" at bounding box center [1302, 473] width 26 height 26
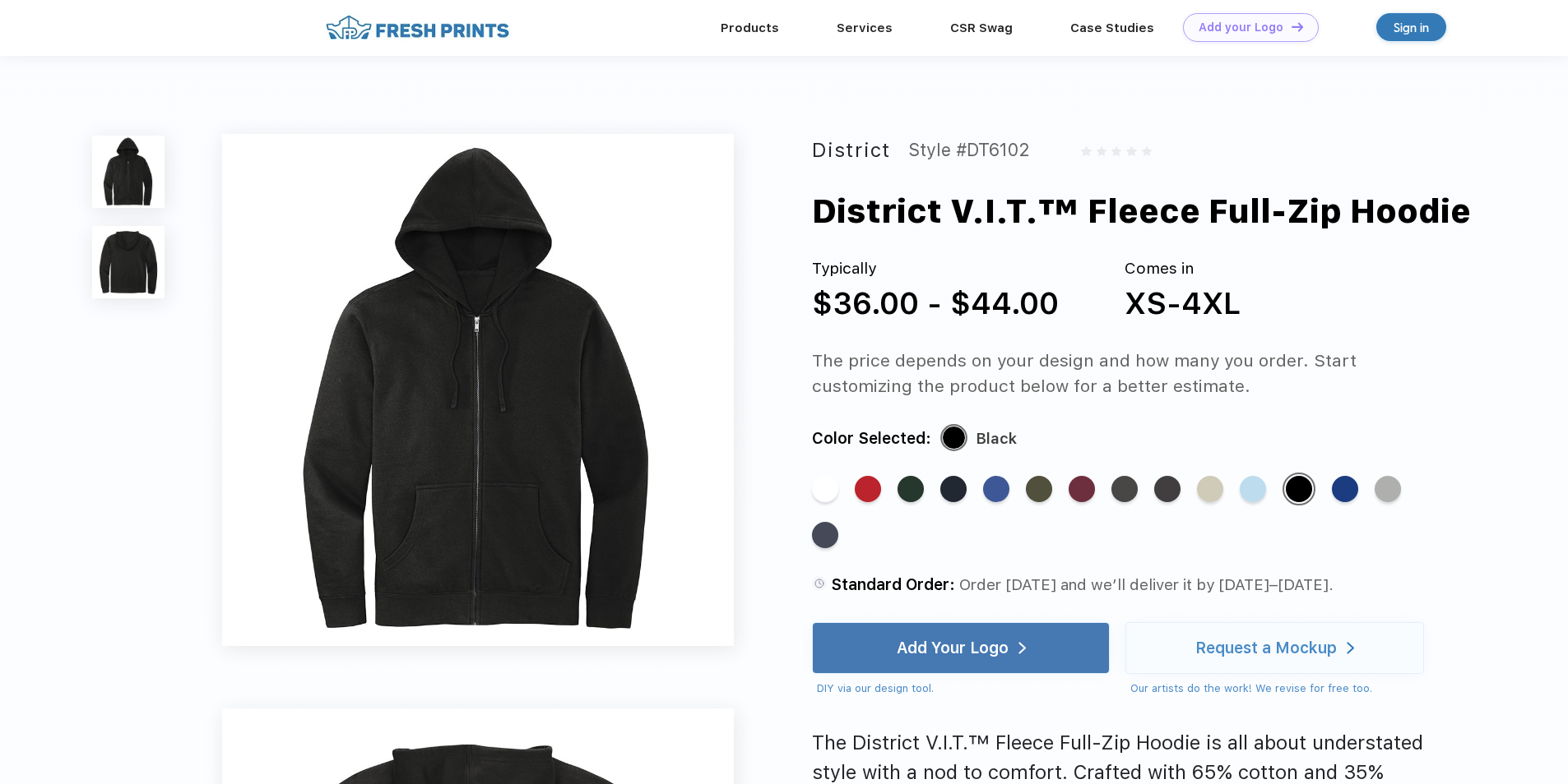
scroll to position [0, 0]
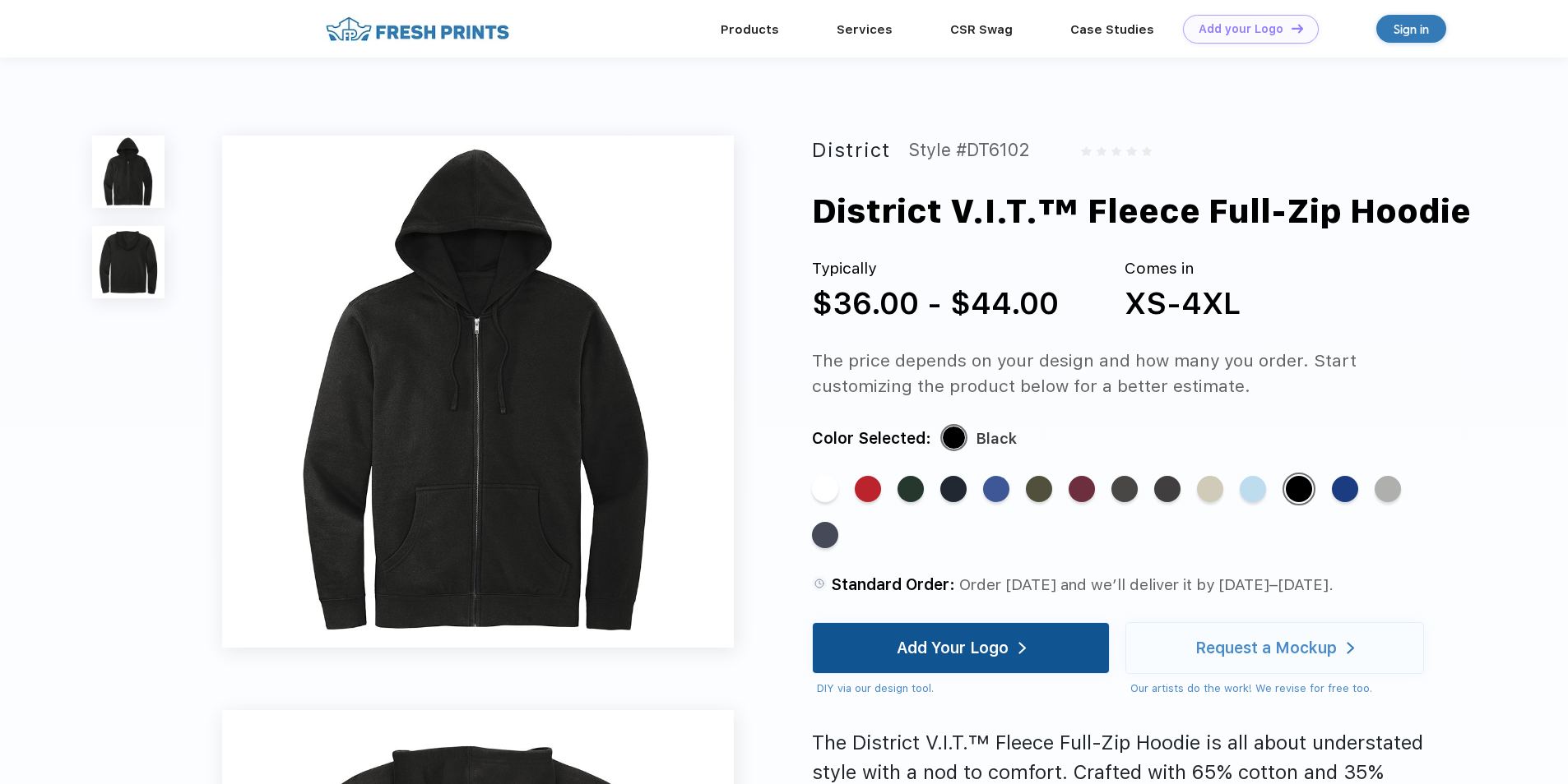
click at [991, 640] on div "Add Your Logo" at bounding box center [952, 649] width 112 height 17
click at [967, 638] on div "Add Your Logo" at bounding box center [961, 649] width 129 height 51
